Goal: Task Accomplishment & Management: Use online tool/utility

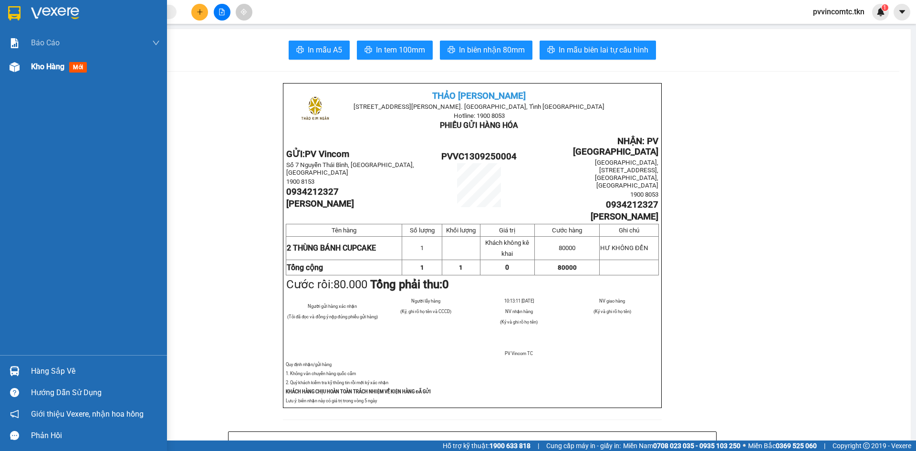
click at [15, 62] on img at bounding box center [15, 67] width 10 height 10
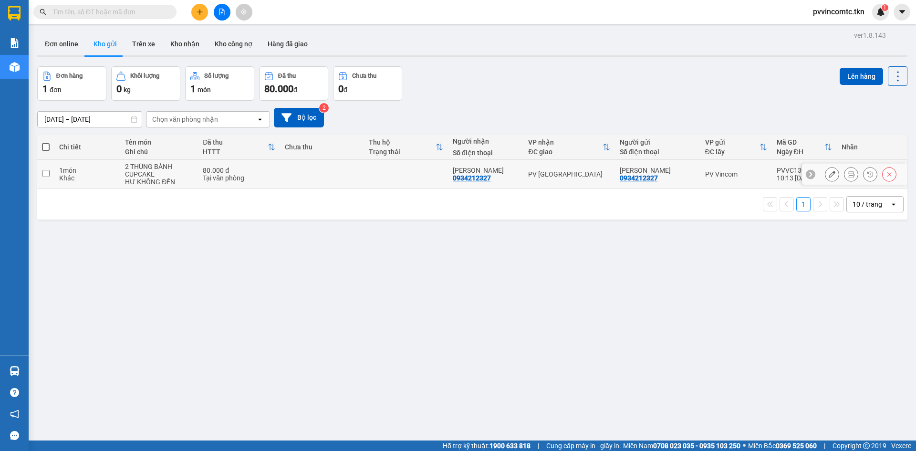
click at [43, 173] on input "checkbox" at bounding box center [45, 173] width 7 height 7
checkbox input "true"
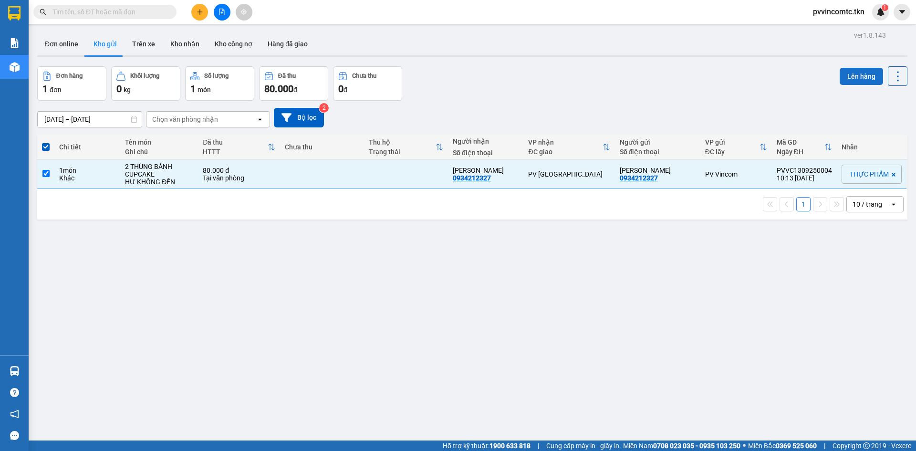
click at [854, 75] on button "Lên hàng" at bounding box center [861, 76] width 43 height 17
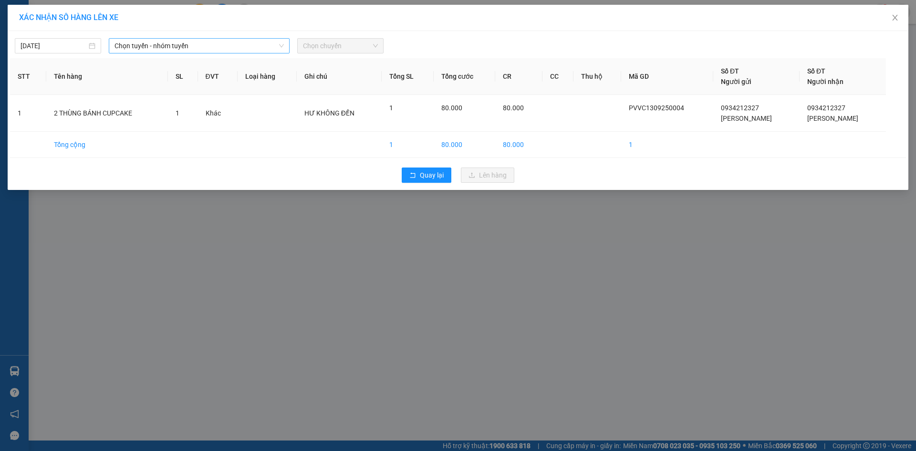
click at [282, 45] on icon "down" at bounding box center [282, 46] width 6 height 6
click at [265, 47] on span "Chọn tuyến - nhóm tuyến" at bounding box center [198, 46] width 169 height 14
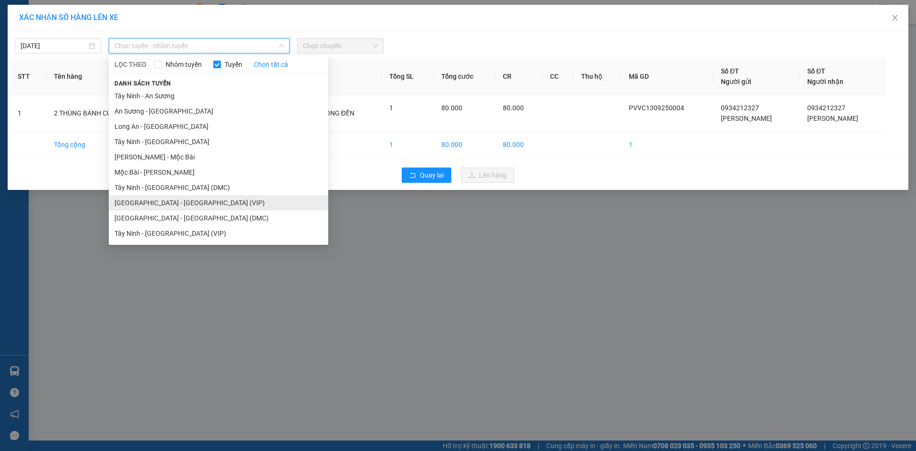
click at [150, 206] on li "[GEOGRAPHIC_DATA] - [GEOGRAPHIC_DATA] (VIP)" at bounding box center [218, 202] width 219 height 15
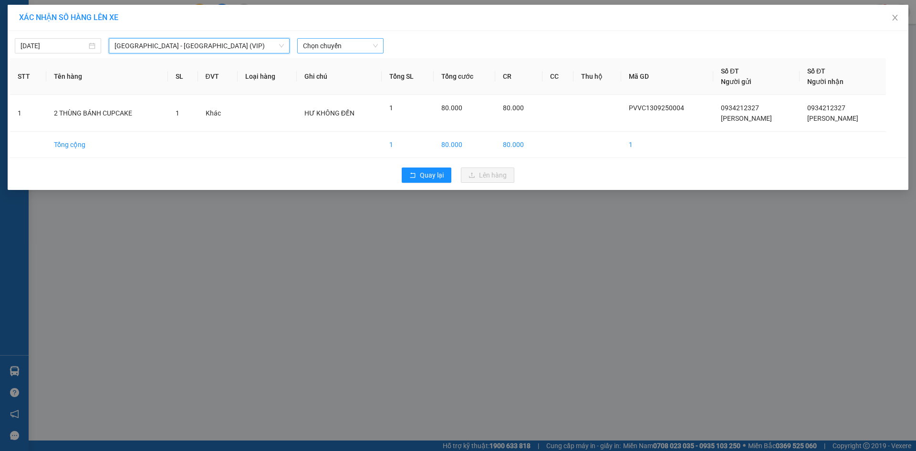
click at [326, 50] on span "Chọn chuyến" at bounding box center [340, 46] width 75 height 14
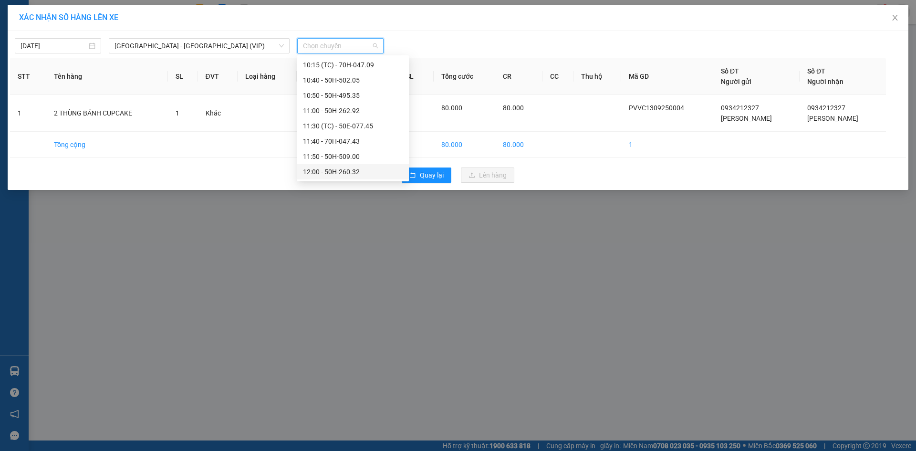
scroll to position [334, 0]
click at [347, 62] on div "09:40 - 50H-509.67" at bounding box center [353, 67] width 100 height 10
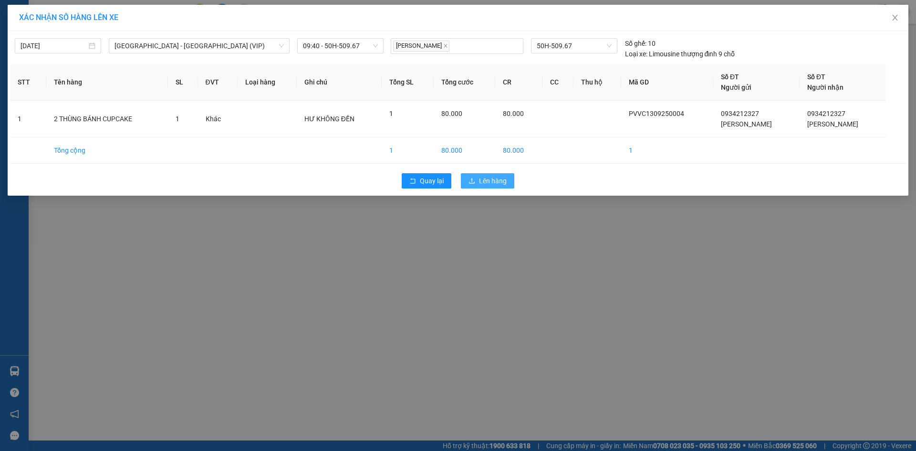
click at [492, 184] on span "Lên hàng" at bounding box center [493, 181] width 28 height 10
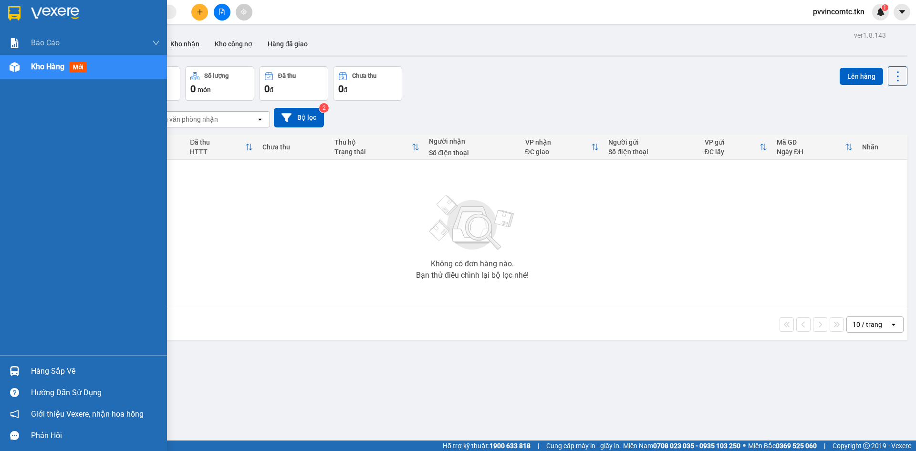
click at [43, 66] on span "Kho hàng" at bounding box center [47, 66] width 33 height 9
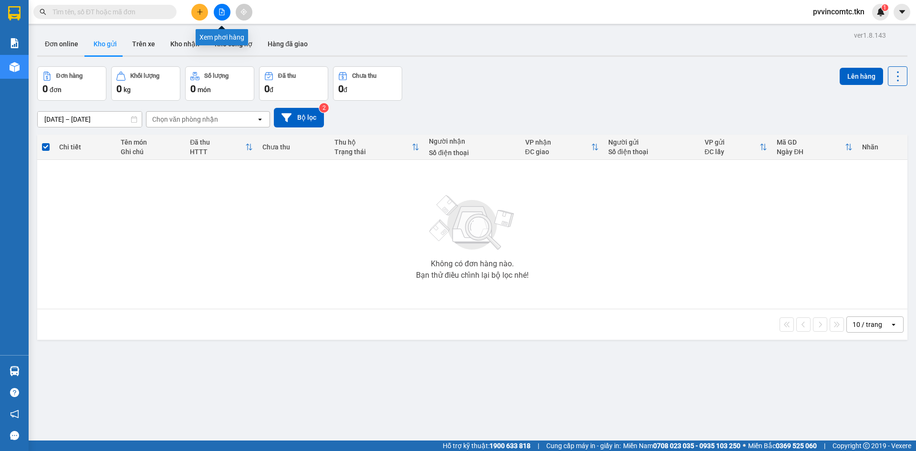
click at [221, 10] on icon "file-add" at bounding box center [221, 12] width 7 height 7
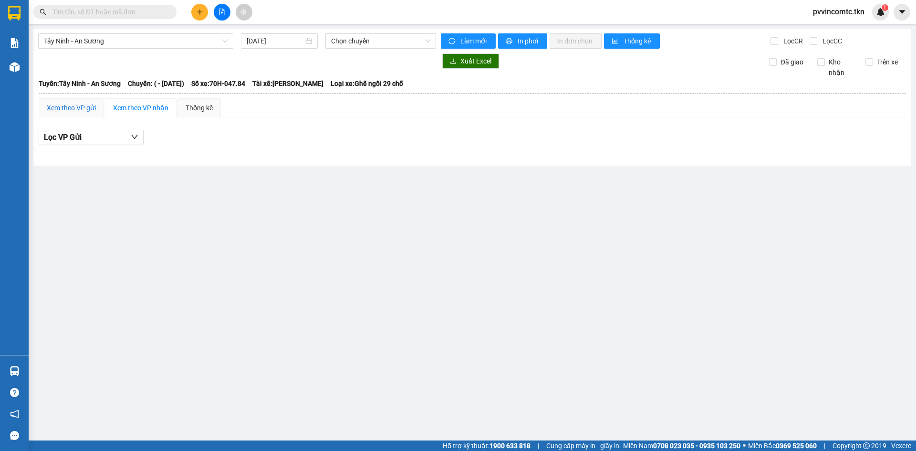
click at [60, 103] on div "Xem theo VP gửi" at bounding box center [71, 108] width 49 height 10
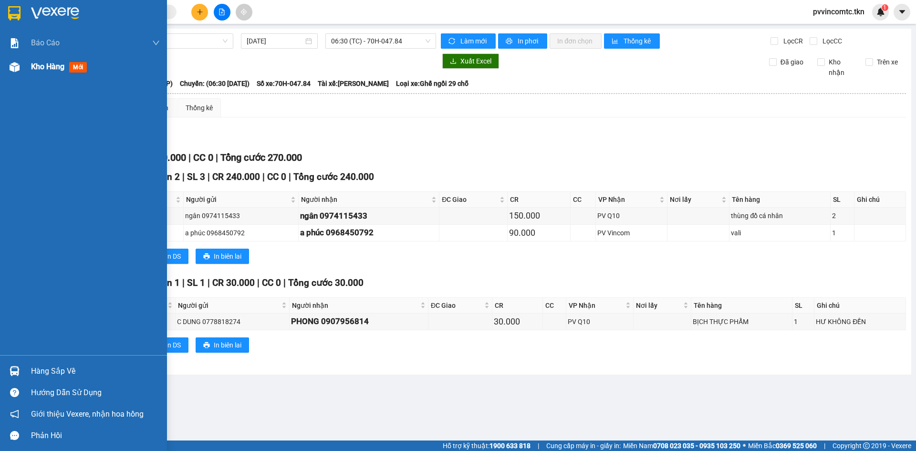
click at [43, 67] on span "Kho hàng" at bounding box center [47, 66] width 33 height 9
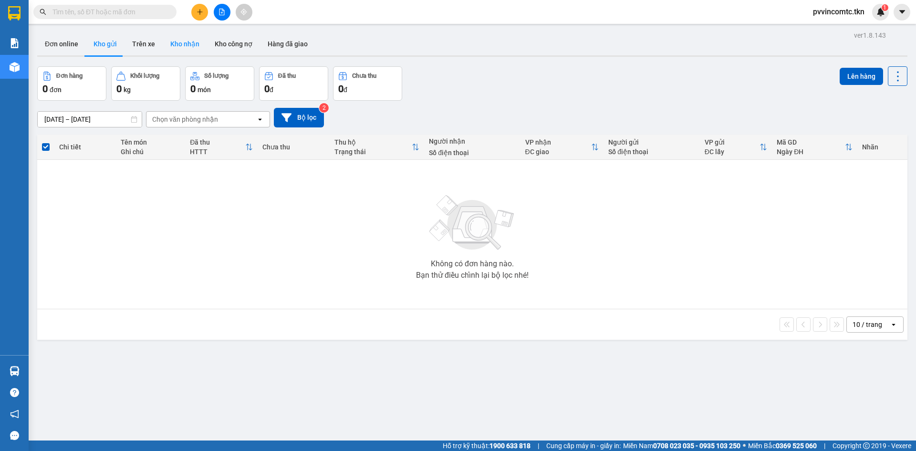
click at [190, 43] on button "Kho nhận" at bounding box center [185, 43] width 44 height 23
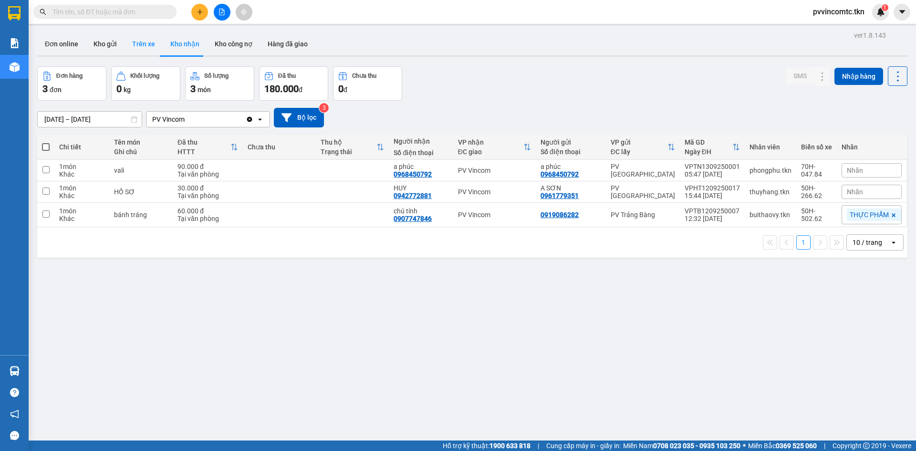
click at [139, 45] on button "Trên xe" at bounding box center [144, 43] width 38 height 23
type input "[DATE] – [DATE]"
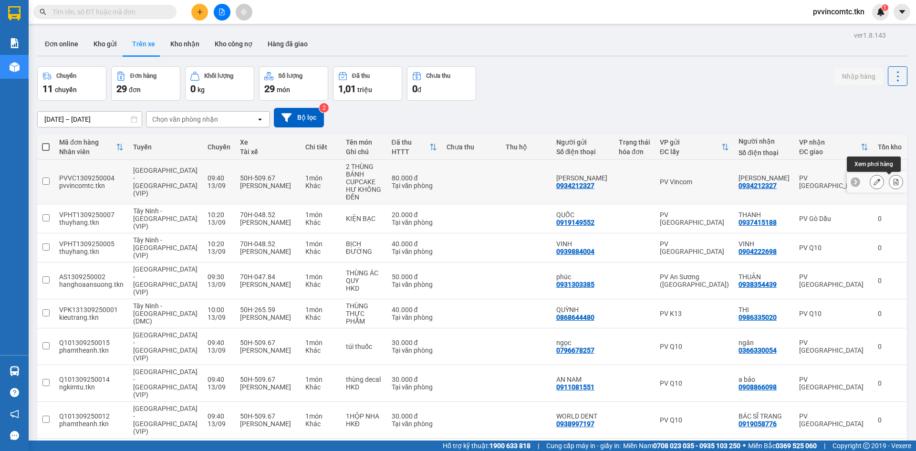
click at [893, 180] on icon at bounding box center [895, 181] width 5 height 7
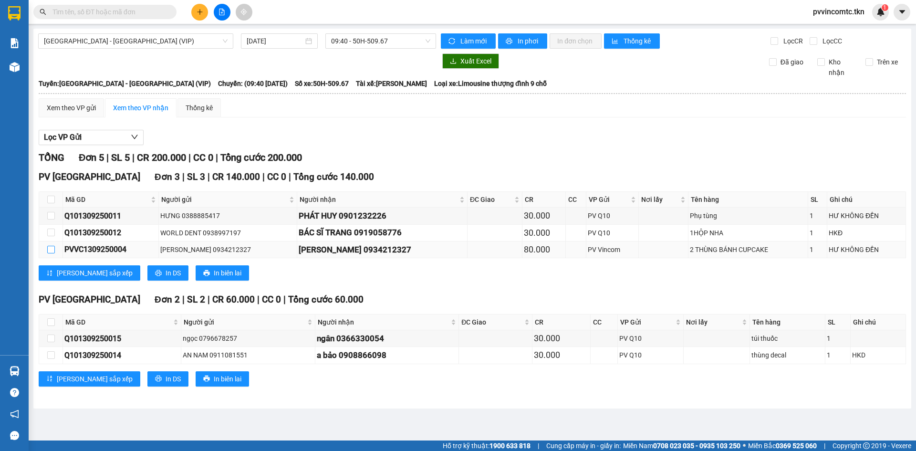
click at [52, 248] on input "checkbox" at bounding box center [51, 250] width 8 height 8
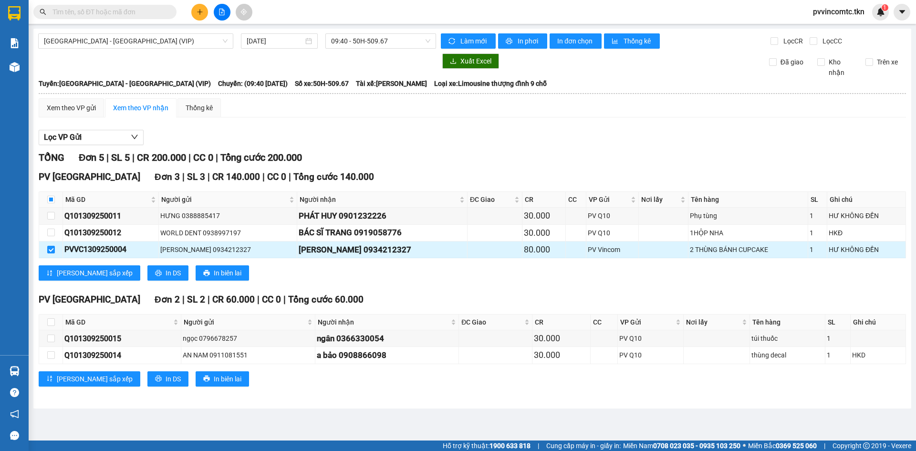
click at [592, 250] on div "PV Vincom" at bounding box center [612, 249] width 49 height 10
click at [50, 250] on input "checkbox" at bounding box center [51, 250] width 8 height 8
checkbox input "false"
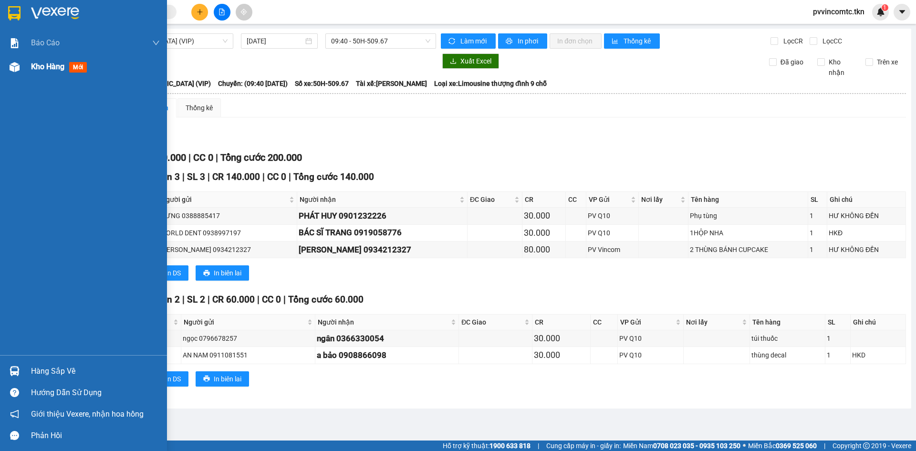
click at [32, 62] on span "Kho hàng" at bounding box center [47, 66] width 33 height 9
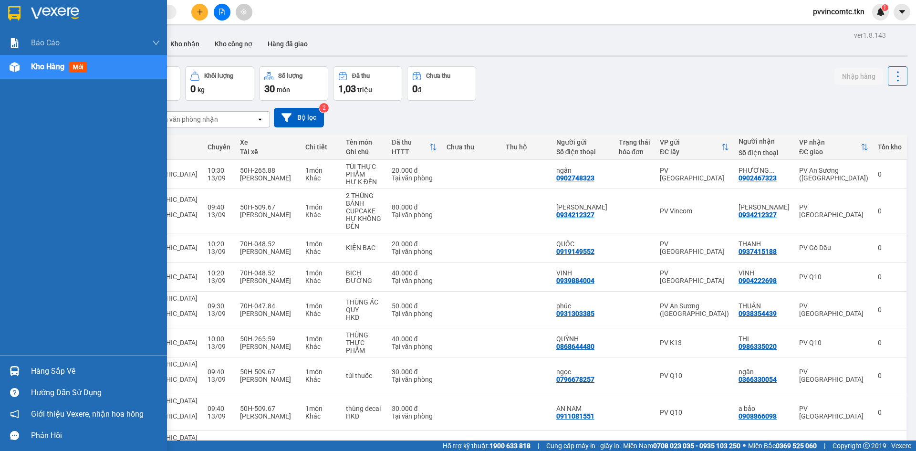
click at [48, 69] on span "Kho hàng" at bounding box center [47, 66] width 33 height 9
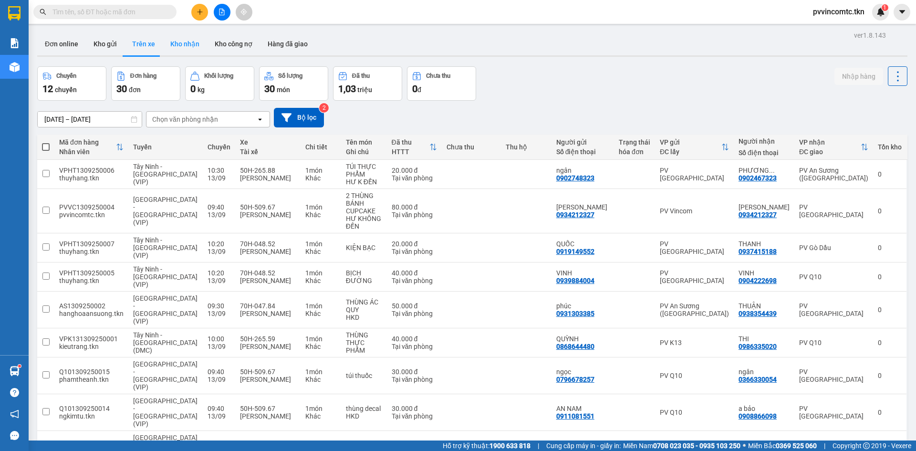
click at [194, 44] on button "Kho nhận" at bounding box center [185, 43] width 44 height 23
type input "[DATE] – [DATE]"
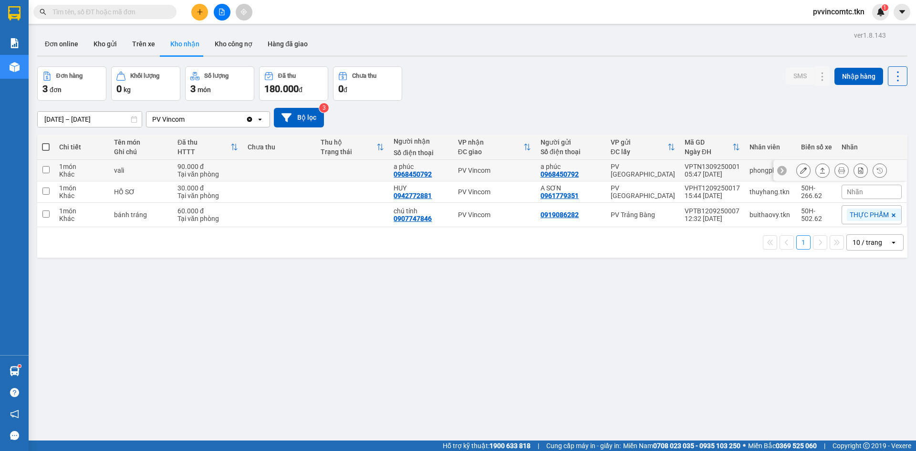
click at [46, 167] on input "checkbox" at bounding box center [45, 169] width 7 height 7
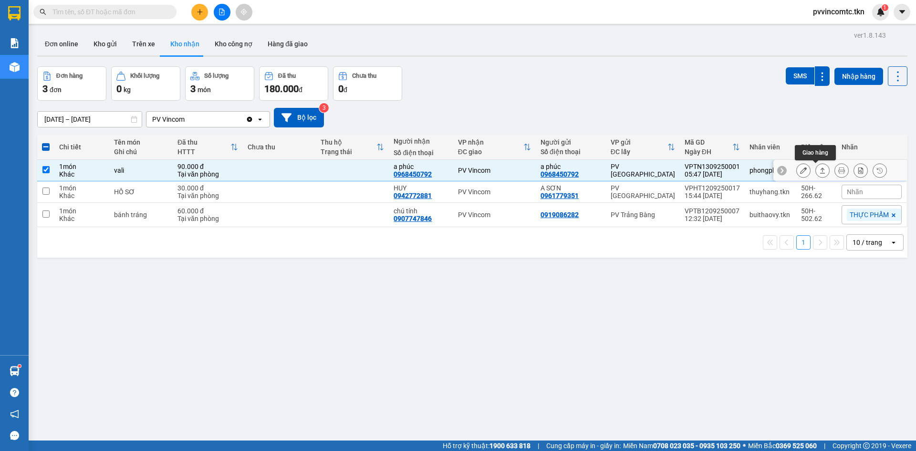
click at [819, 169] on icon at bounding box center [822, 170] width 7 height 7
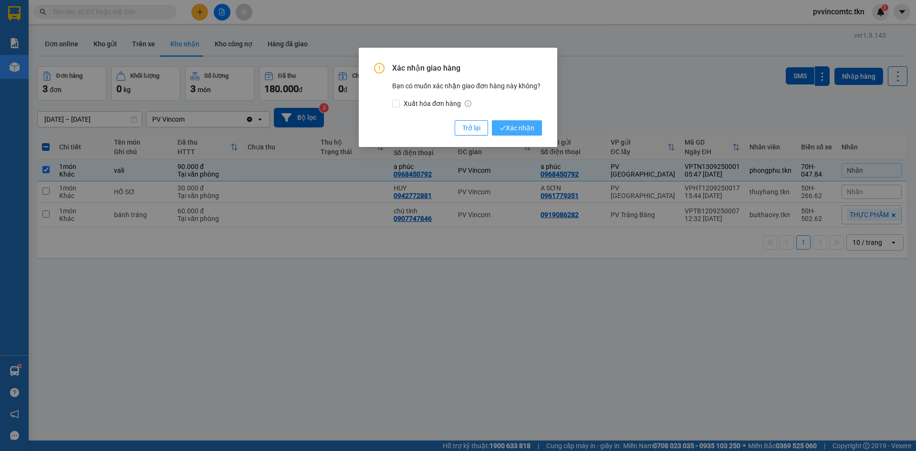
click at [519, 126] on span "Xác nhận" at bounding box center [516, 128] width 35 height 10
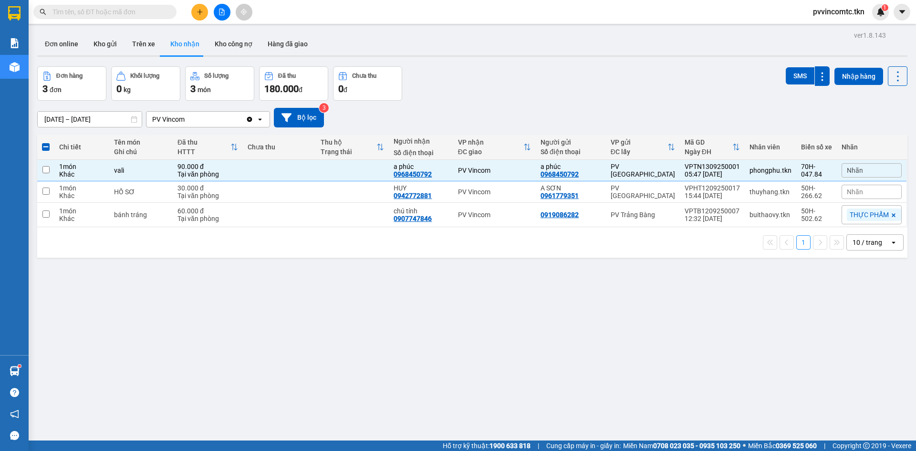
checkbox input "false"
